Goal: Task Accomplishment & Management: Manage account settings

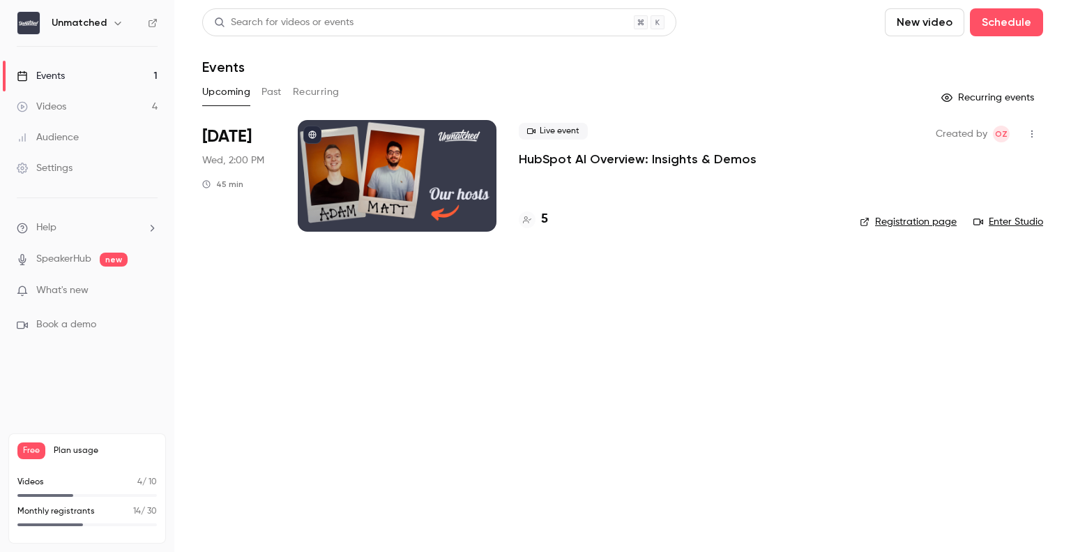
click at [414, 155] on div at bounding box center [397, 176] width 199 height 112
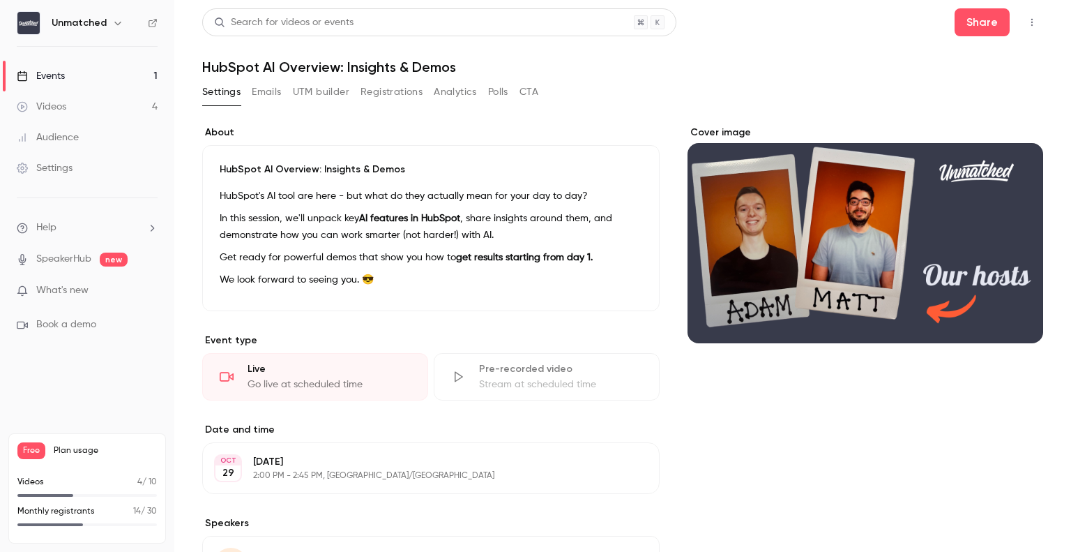
click at [280, 93] on button "Emails" at bounding box center [266, 92] width 29 height 22
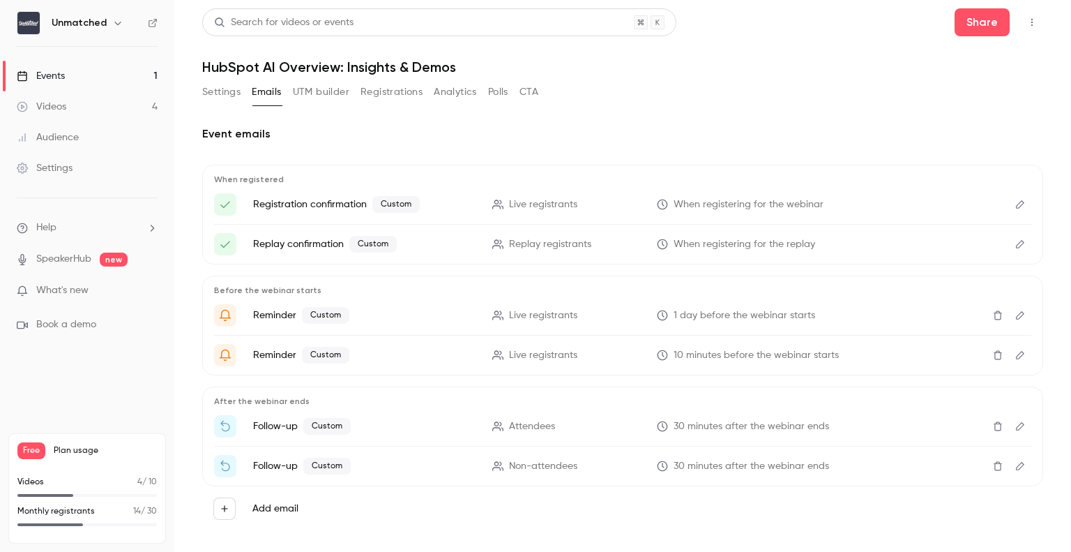
scroll to position [14, 0]
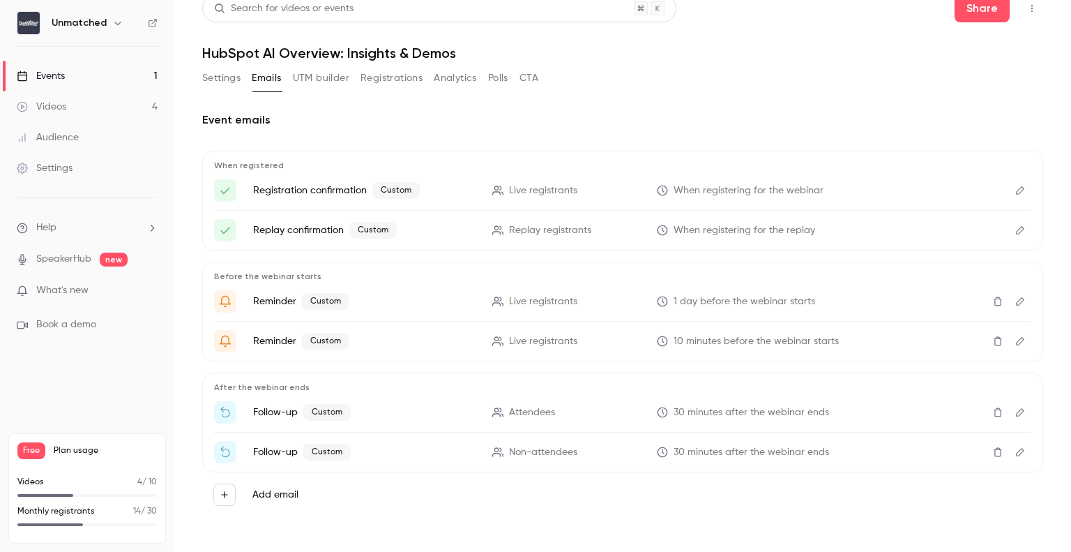
click at [1015, 186] on icon "Edit" at bounding box center [1020, 191] width 11 height 10
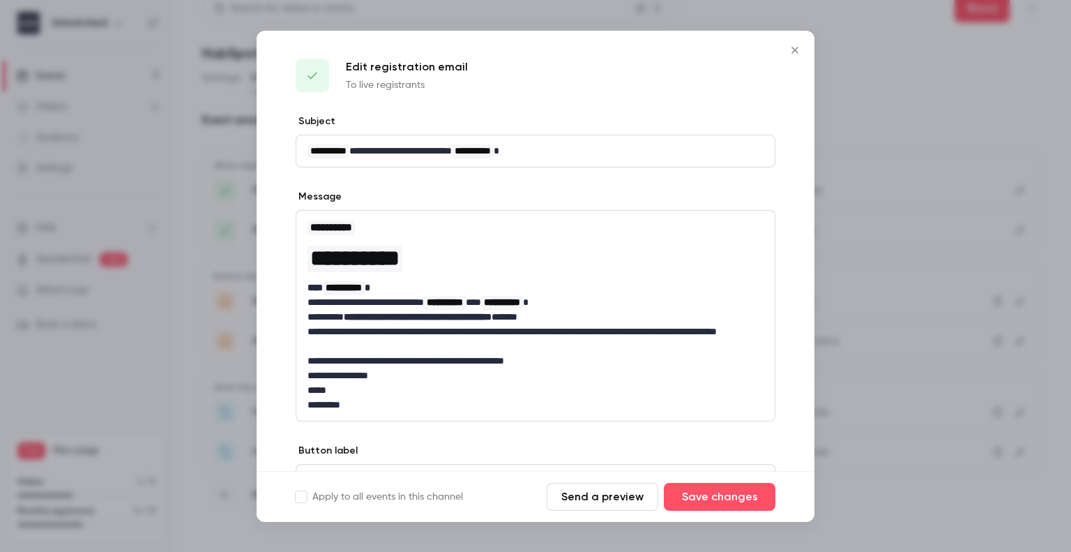
click at [614, 502] on button "Send a preview" at bounding box center [603, 497] width 112 height 28
